Goal: Task Accomplishment & Management: Use online tool/utility

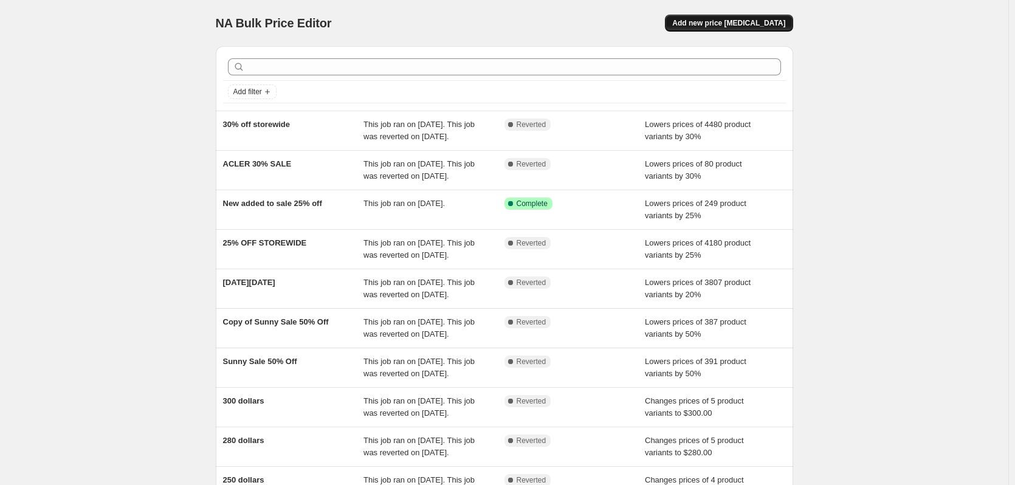
click at [733, 17] on button "Add new price [MEDICAL_DATA]" at bounding box center [729, 23] width 128 height 17
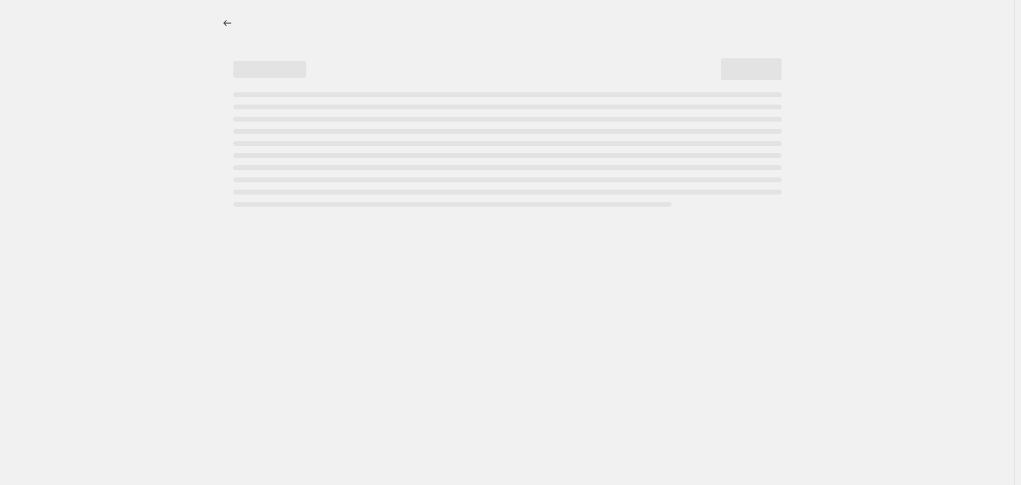
select select "percentage"
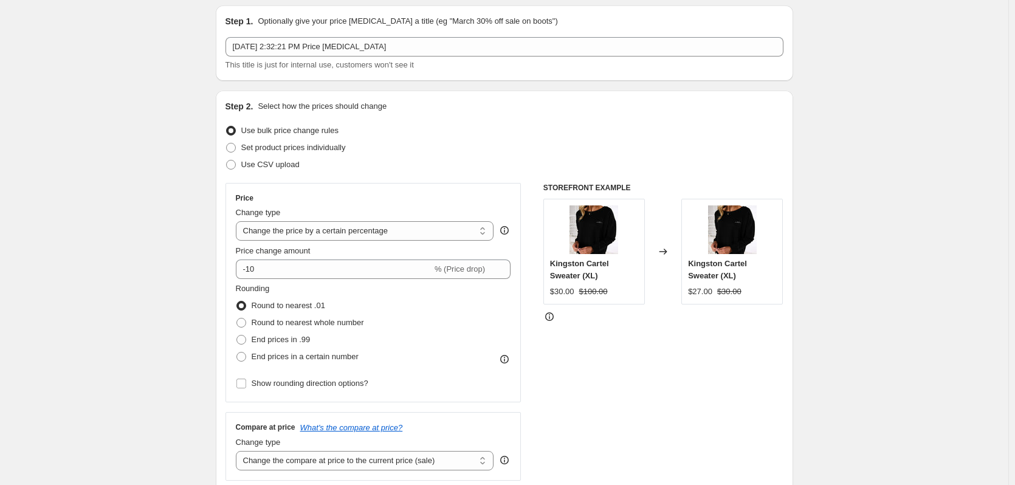
scroll to position [61, 0]
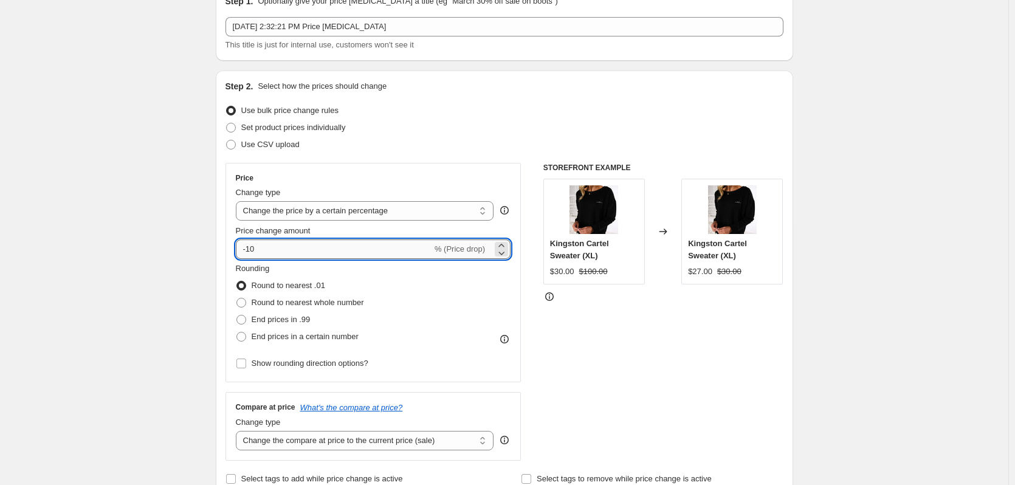
click at [284, 250] on input "-10" at bounding box center [334, 249] width 196 height 19
type input "-1"
type input "-30"
click at [446, 310] on div "Rounding Round to nearest .01 Round to nearest whole number End prices in .99 E…" at bounding box center [373, 304] width 275 height 83
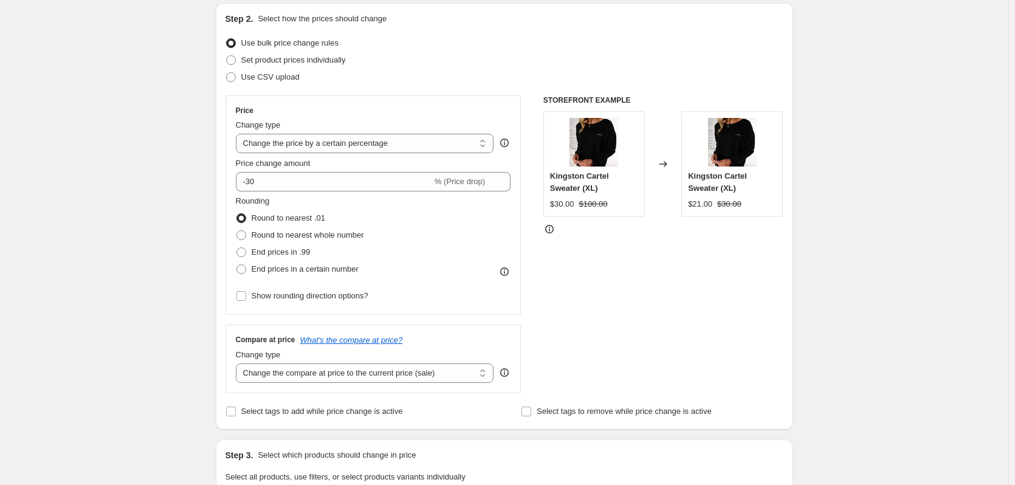
scroll to position [182, 0]
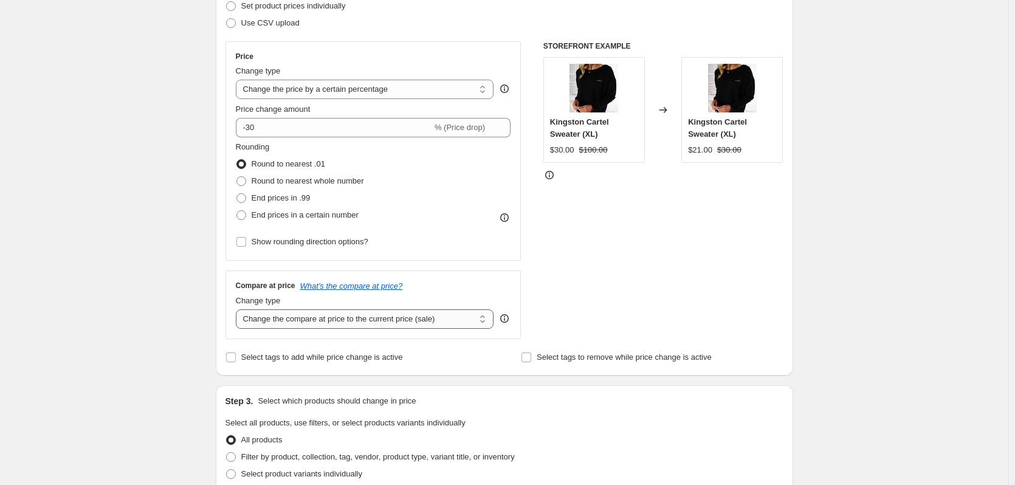
click at [482, 324] on select "Change the compare at price to the current price (sale) Change the compare at p…" at bounding box center [365, 318] width 258 height 19
click at [594, 319] on div "STOREFRONT EXAMPLE Kingston Cartel Sweater (XL) $30.00 $100.00 Changed to Kings…" at bounding box center [664, 190] width 240 height 298
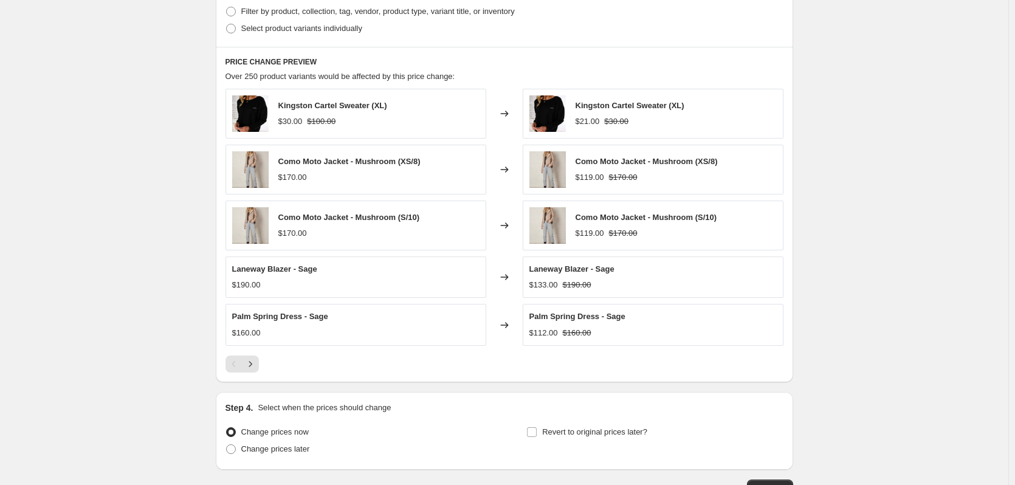
scroll to position [714, 0]
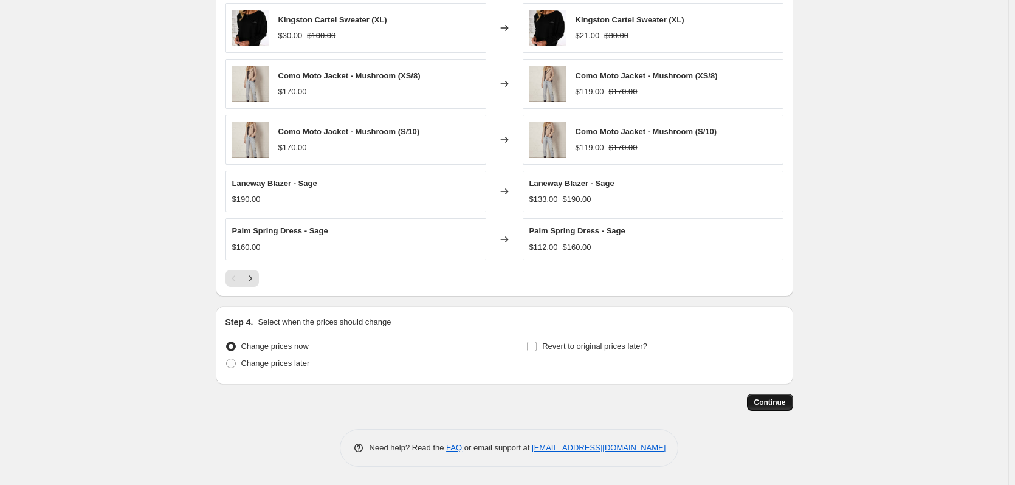
click at [774, 407] on button "Continue" at bounding box center [770, 402] width 46 height 17
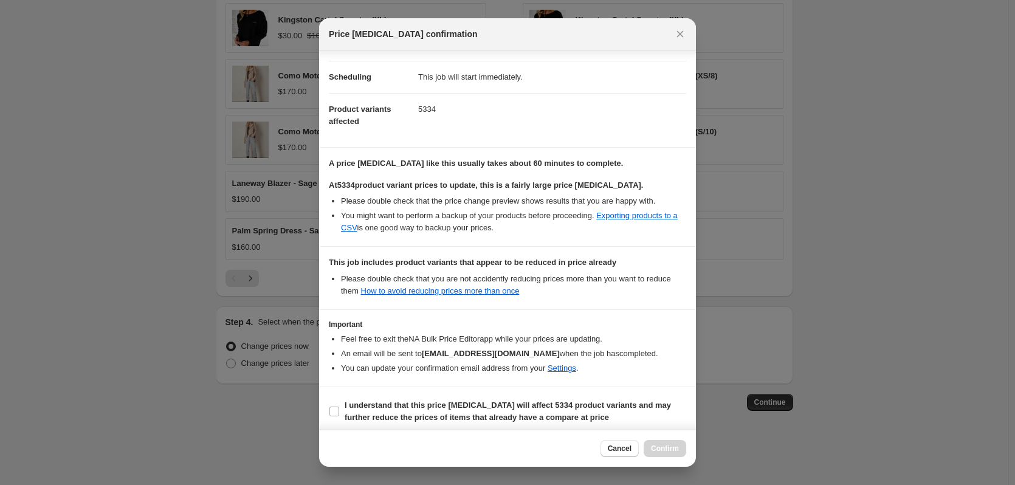
scroll to position [94, 0]
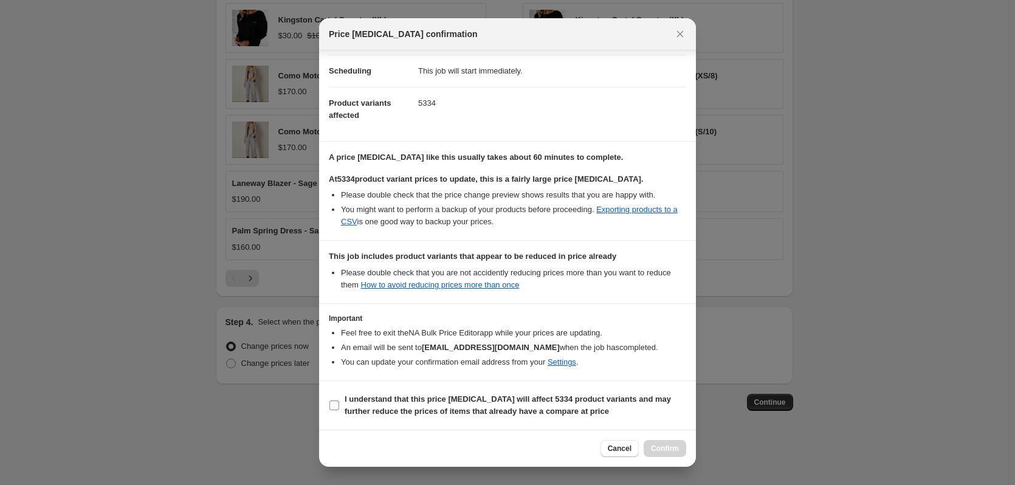
click at [337, 409] on input "I understand that this price [MEDICAL_DATA] will affect 5334 product variants a…" at bounding box center [335, 406] width 10 height 10
checkbox input "true"
click at [662, 450] on span "Confirm" at bounding box center [665, 449] width 28 height 10
